Goal: Task Accomplishment & Management: Use online tool/utility

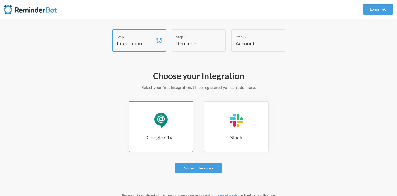
click at [167, 118] on div "Google Chat" at bounding box center [161, 120] width 16 height 16
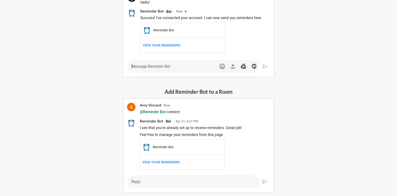
scroll to position [7, 0]
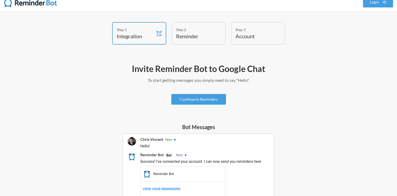
click at [132, 38] on h4 "Integration" at bounding box center [135, 35] width 37 height 7
click at [144, 67] on h2 "Invite Reminder Bot to Google Chat" at bounding box center [198, 68] width 307 height 11
click at [191, 100] on link "Continue to Reminders" at bounding box center [198, 99] width 55 height 11
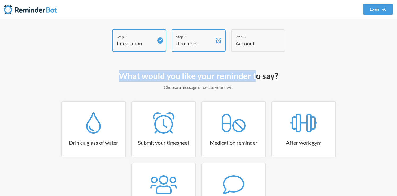
drag, startPoint x: 116, startPoint y: 74, endPoint x: 255, endPoint y: 76, distance: 138.8
click at [255, 76] on h2 "What would you like your reminder to say?" at bounding box center [198, 75] width 307 height 11
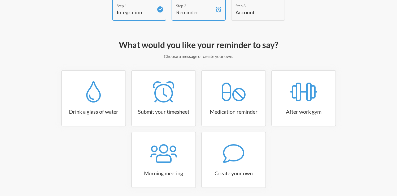
scroll to position [52, 0]
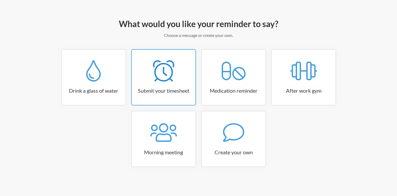
click at [170, 73] on icon at bounding box center [163, 70] width 21 height 21
select select "15:30:00"
select select "true"
select select "16:30:00"
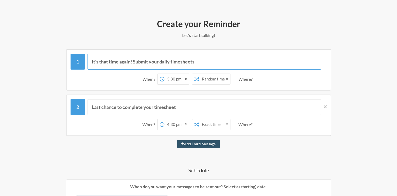
drag, startPoint x: 95, startPoint y: 62, endPoint x: 181, endPoint y: 62, distance: 86.4
click at [182, 62] on input "It's that time again! Submit your daily timesheets" at bounding box center [203, 62] width 233 height 16
click at [181, 62] on input "It's that time again! Submit your daily timesheets" at bounding box center [203, 62] width 233 height 16
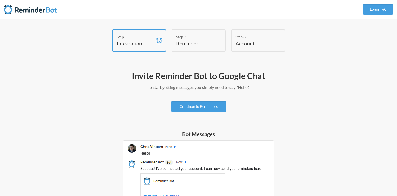
click at [201, 47] on div "Step 2 Reminder" at bounding box center [198, 40] width 54 height 23
click at [194, 108] on link "Continue to Reminders" at bounding box center [198, 106] width 55 height 11
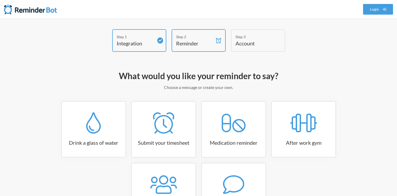
scroll to position [52, 0]
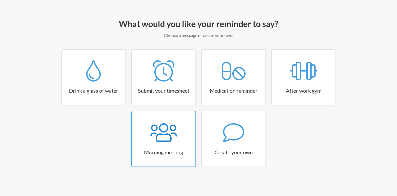
click at [174, 137] on icon at bounding box center [163, 132] width 26 height 21
select select "08:30:00"
select select "true"
select select "09:45:00"
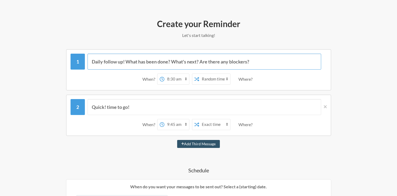
click at [153, 63] on input "Daily follow up! What has been done? What's next? Are there any blockers?" at bounding box center [203, 62] width 233 height 16
click at [161, 62] on input "Daily follow up! What has been done? What's next? Are there any blockers?" at bounding box center [203, 62] width 233 height 16
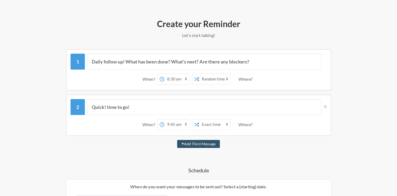
click at [211, 80] on select "Exact time Random time" at bounding box center [214, 79] width 31 height 11
click at [199, 74] on select "Exact time Random time" at bounding box center [214, 79] width 31 height 11
click at [209, 79] on select "Exact time Random time" at bounding box center [214, 79] width 31 height 11
select select "false"
click at [199, 74] on select "Exact time Random time" at bounding box center [214, 79] width 31 height 11
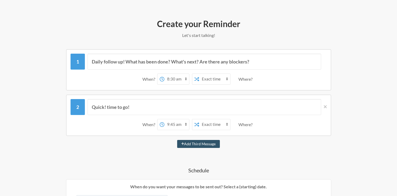
click at [183, 78] on select "12:00 am 12:15 am 12:30 am 12:45 am 1:00 am 1:15 am 1:30 am 1:45 am 2:00 am 2:1…" at bounding box center [176, 79] width 25 height 11
select select "08:45:00"
click at [164, 74] on select "12:00 am 12:15 am 12:30 am 12:45 am 1:00 am 1:15 am 1:30 am 1:45 am 2:00 am 2:1…" at bounding box center [176, 79] width 25 height 11
click at [249, 81] on div "Where?" at bounding box center [246, 78] width 16 height 11
click at [262, 82] on div "When? 12:00 am 12:15 am 12:30 am 12:45 am 1:00 am 1:15 am 1:30 am 1:45 am 2:00 …" at bounding box center [198, 79] width 256 height 16
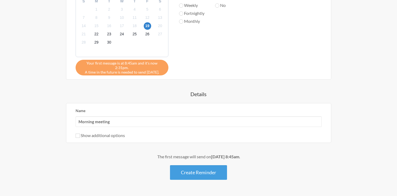
scroll to position [272, 0]
